Goal: Information Seeking & Learning: Learn about a topic

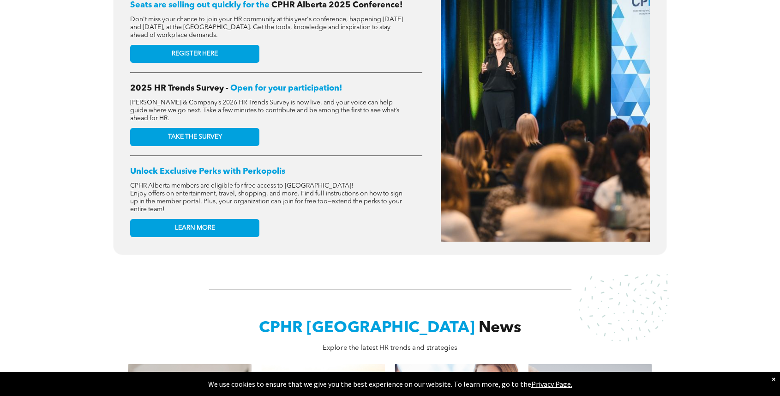
scroll to position [556, 0]
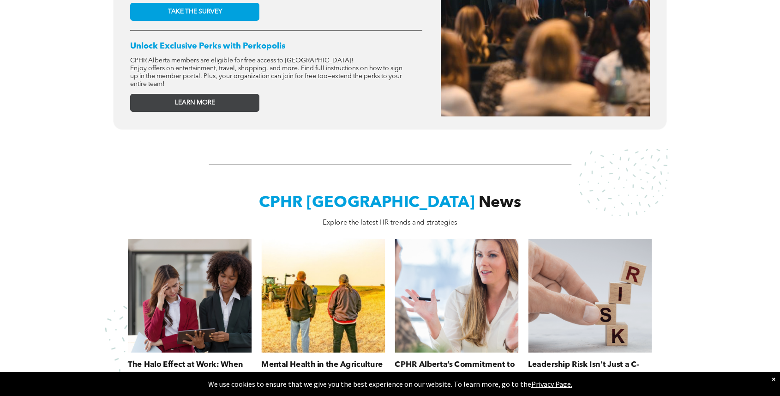
click at [159, 106] on link "LEARN MORE" at bounding box center [194, 103] width 129 height 18
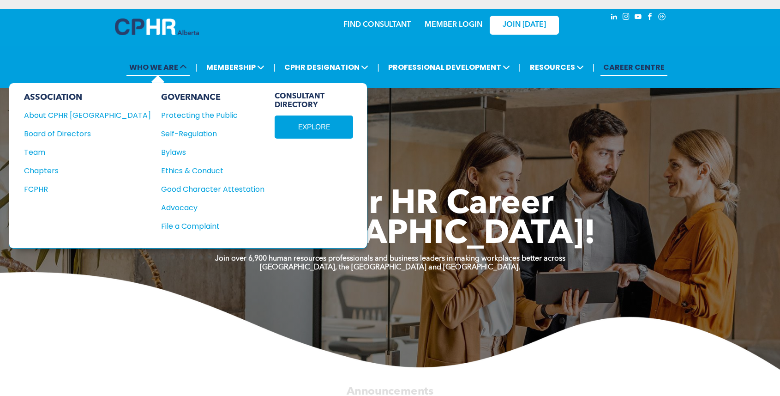
click at [180, 71] on span "WHO WE ARE" at bounding box center [157, 67] width 63 height 17
click at [83, 113] on div "About CPHR [GEOGRAPHIC_DATA]" at bounding box center [81, 115] width 114 height 12
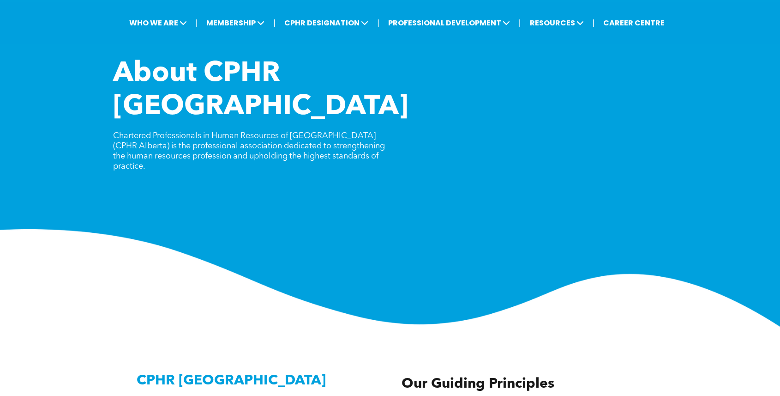
scroll to position [45, 0]
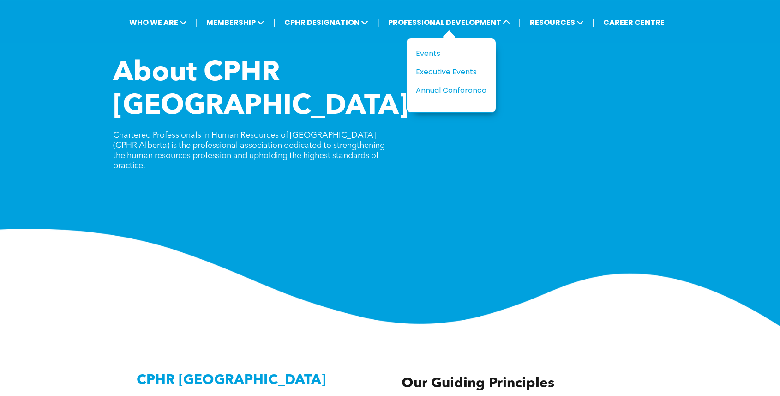
click at [494, 12] on li "PROFESSIONAL DEVELOPMENT Title Events Executive Events Annual Conference" at bounding box center [449, 23] width 132 height 22
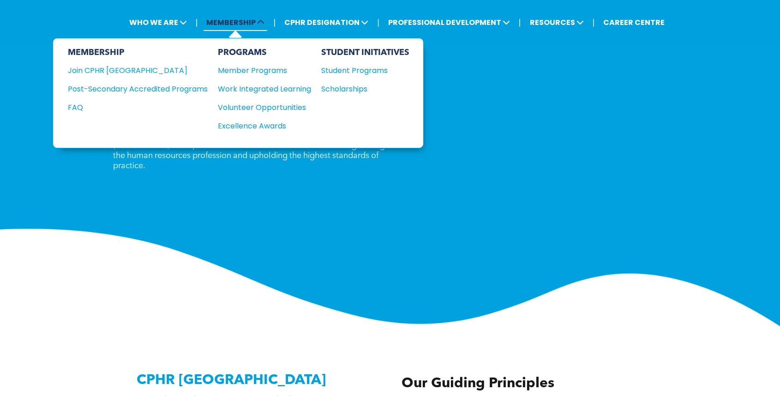
click at [257, 16] on span "MEMBERSHIP" at bounding box center [236, 22] width 64 height 17
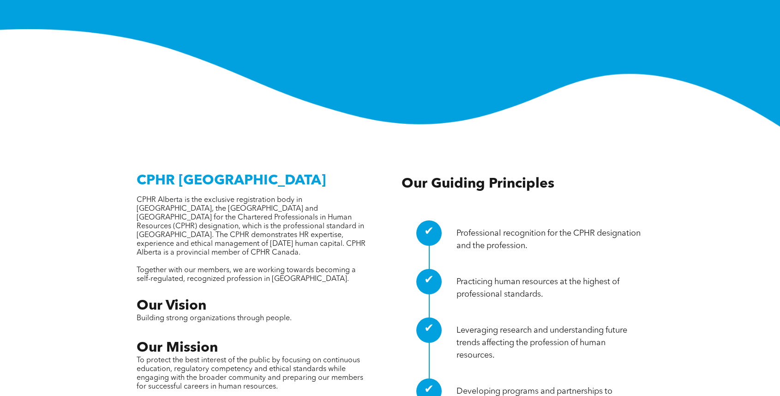
scroll to position [0, 0]
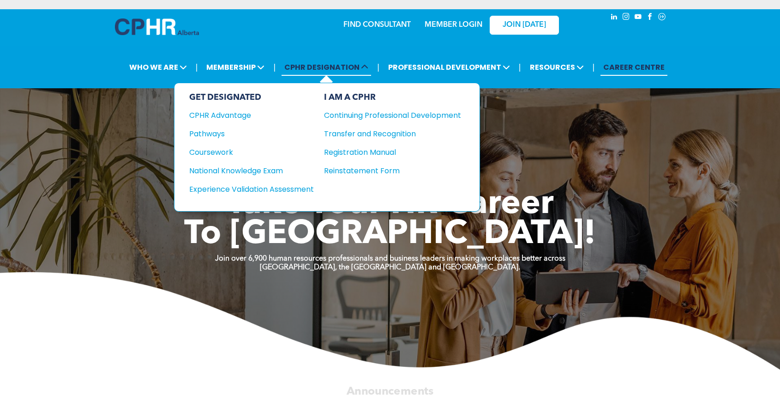
click at [308, 74] on span "CPHR DESIGNATION" at bounding box center [327, 67] width 90 height 17
click at [242, 112] on div "CPHR Advantage" at bounding box center [245, 115] width 112 height 12
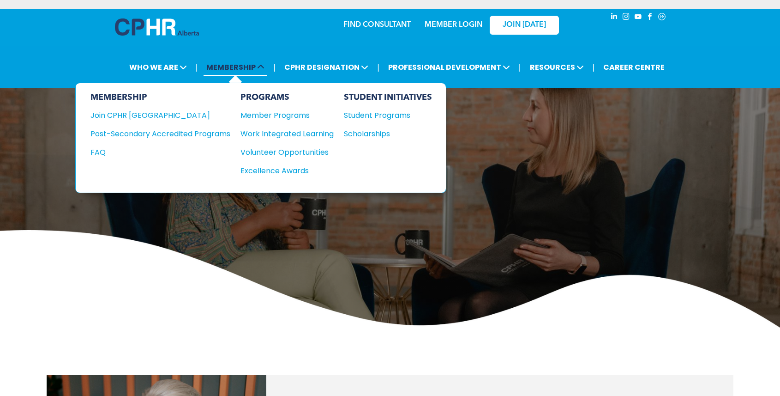
click at [255, 71] on span "MEMBERSHIP" at bounding box center [236, 67] width 64 height 17
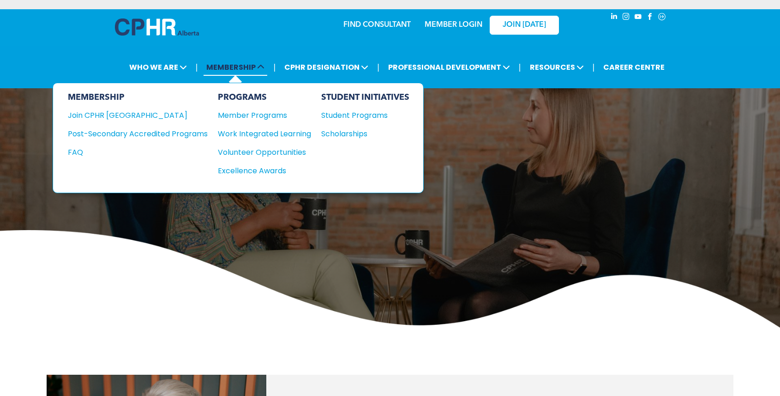
click at [264, 62] on span at bounding box center [260, 67] width 9 height 11
click at [250, 167] on div "Excellence Awards" at bounding box center [260, 171] width 84 height 12
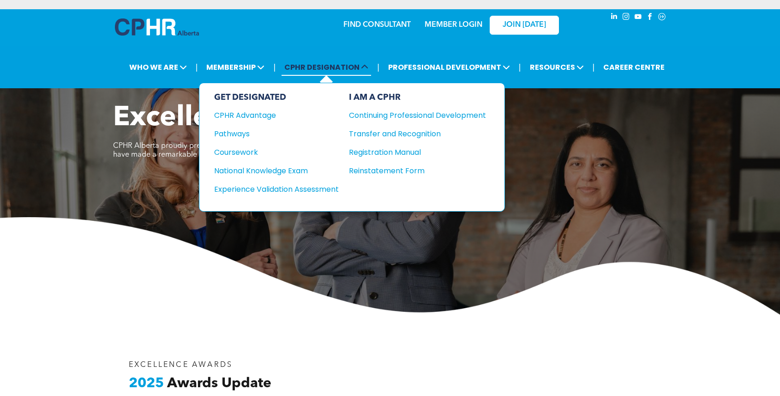
click at [344, 73] on span "CPHR DESIGNATION" at bounding box center [327, 67] width 90 height 17
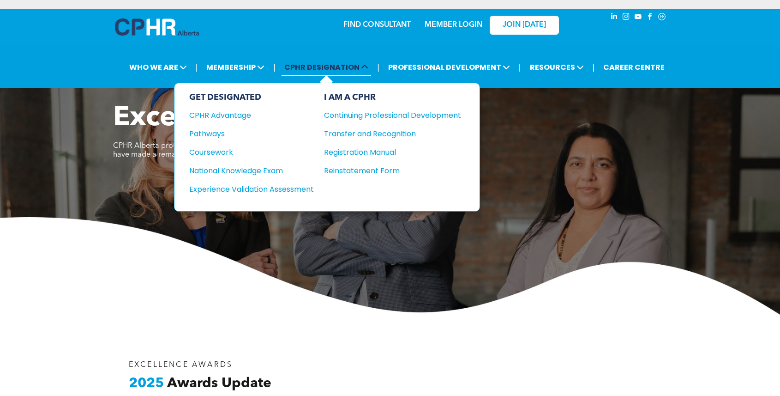
click at [368, 72] on span at bounding box center [364, 67] width 9 height 11
click at [332, 64] on span "CPHR DESIGNATION" at bounding box center [327, 67] width 90 height 17
click at [317, 69] on span "CPHR DESIGNATION" at bounding box center [327, 67] width 90 height 17
click at [242, 112] on div "CPHR Advantage" at bounding box center [245, 115] width 112 height 12
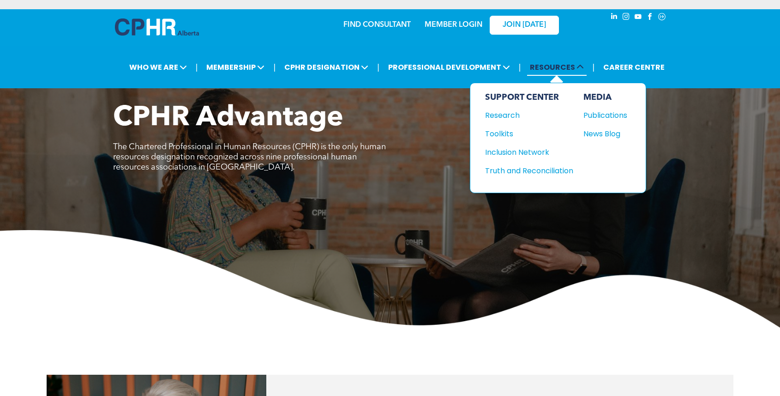
click at [559, 67] on span "RESOURCES" at bounding box center [557, 67] width 60 height 17
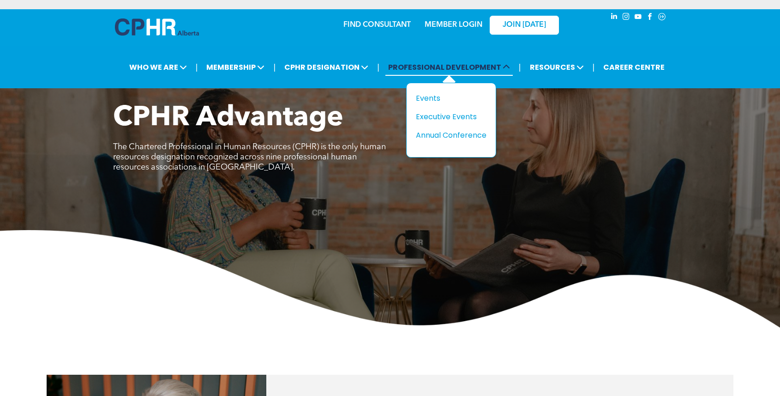
click at [479, 62] on span "PROFESSIONAL DEVELOPMENT" at bounding box center [448, 67] width 127 height 17
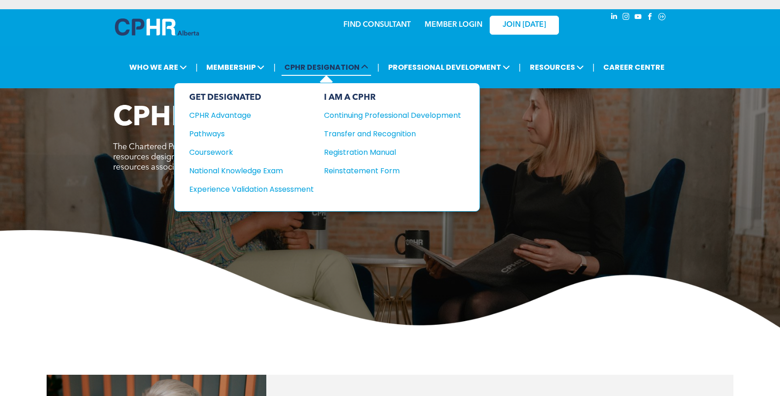
click at [334, 70] on span "CPHR DESIGNATION" at bounding box center [327, 67] width 90 height 17
click at [336, 61] on span "CPHR DESIGNATION" at bounding box center [327, 67] width 90 height 17
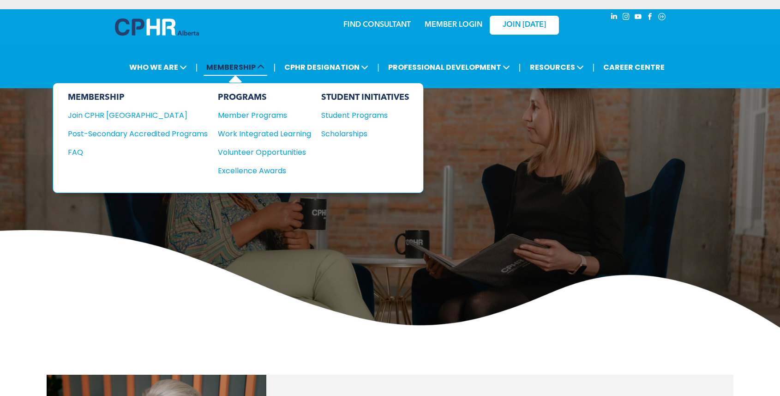
click at [248, 59] on span "MEMBERSHIP" at bounding box center [236, 67] width 64 height 17
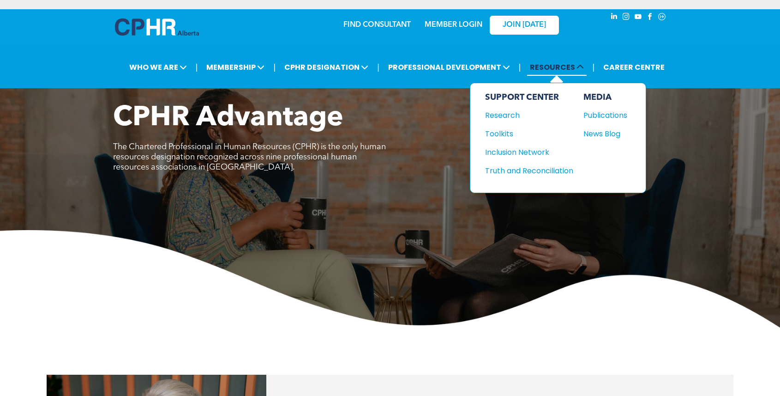
click at [577, 69] on span at bounding box center [579, 67] width 9 height 11
click at [577, 69] on icon at bounding box center [579, 66] width 7 height 7
click at [581, 60] on span "RESOURCES" at bounding box center [557, 67] width 60 height 17
